Goal: Task Accomplishment & Management: Manage account settings

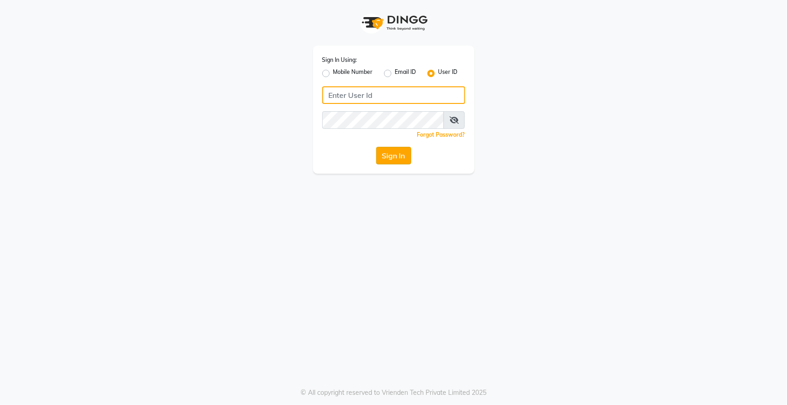
type input "hairempire"
click at [390, 160] on button "Sign In" at bounding box center [393, 156] width 35 height 18
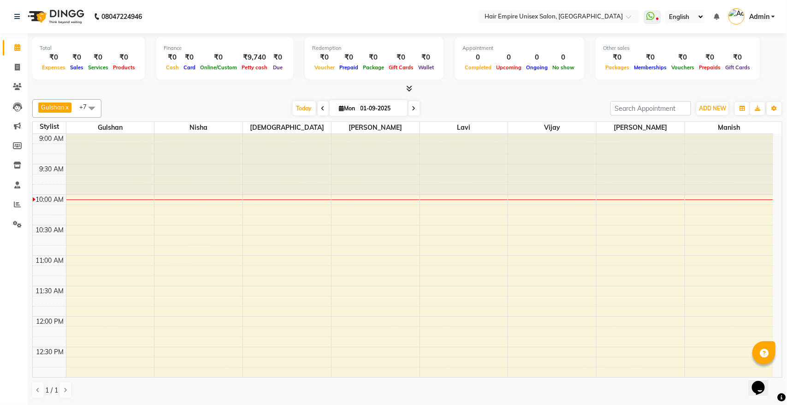
click at [407, 88] on icon at bounding box center [409, 88] width 6 height 7
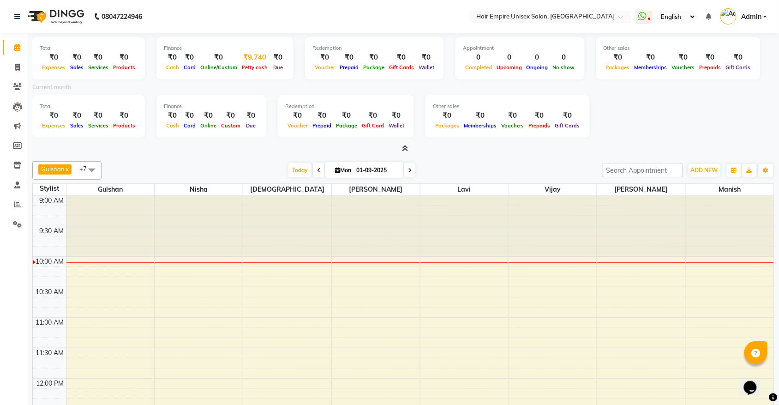
click at [252, 60] on div "₹9,740" at bounding box center [254, 57] width 30 height 11
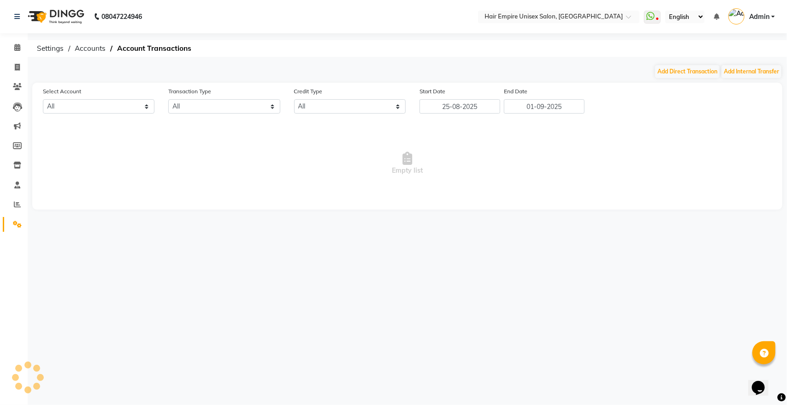
select select "3957"
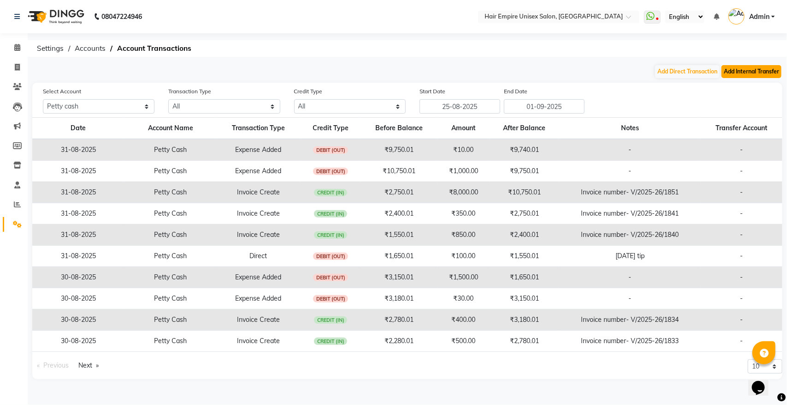
click at [762, 75] on button "Add Internal Transfer" at bounding box center [752, 71] width 60 height 13
select select "internal transfer"
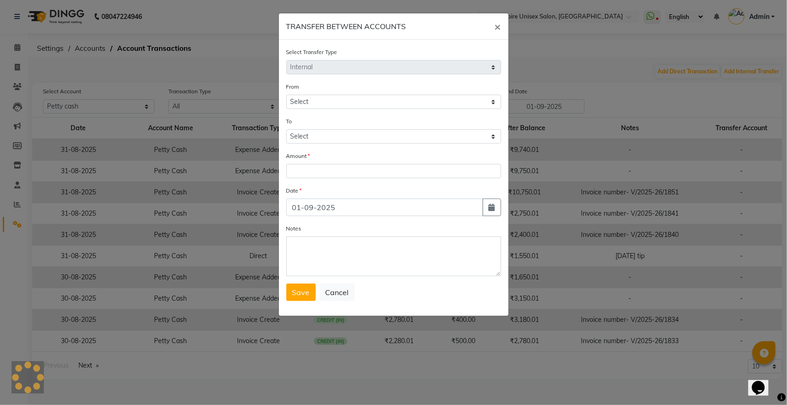
select select "3957"
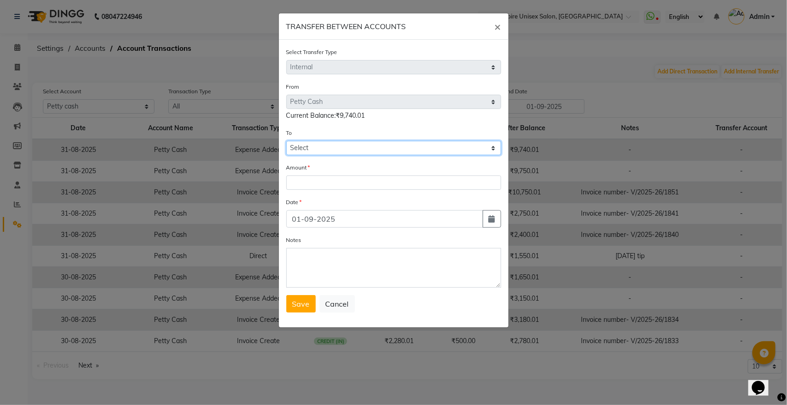
click at [322, 148] on select "Select Petty Cash Cash At Home Gulshan Yes Bank Ashu Yes Bank" at bounding box center [393, 148] width 215 height 14
select select "3958"
click at [286, 141] on select "Select Petty Cash Cash At Home Gulshan Yes Bank Ashu Yes Bank" at bounding box center [393, 148] width 215 height 14
click at [328, 182] on input "number" at bounding box center [393, 182] width 215 height 14
type input "9000"
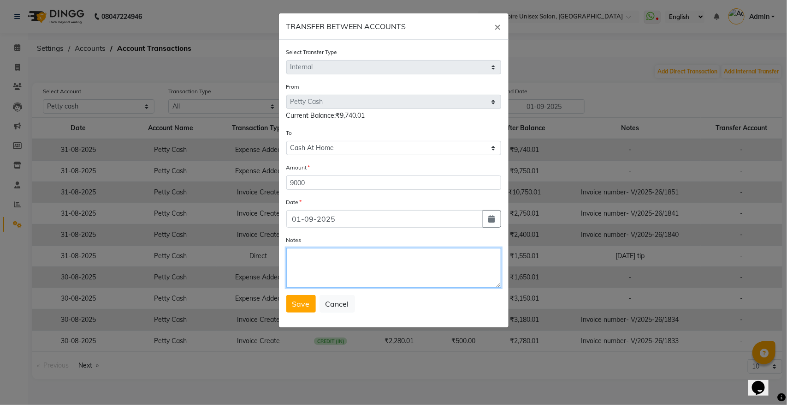
click at [320, 264] on textarea "Notes" at bounding box center [393, 268] width 215 height 40
type textarea "31/8/25 cash tack to home"
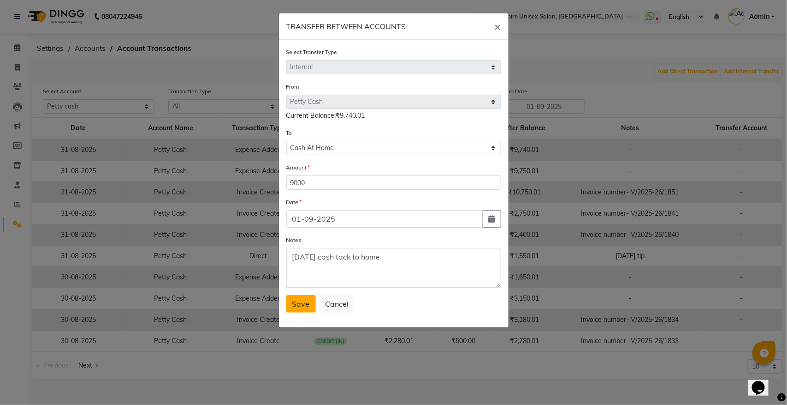
click at [291, 302] on button "Save" at bounding box center [301, 304] width 30 height 18
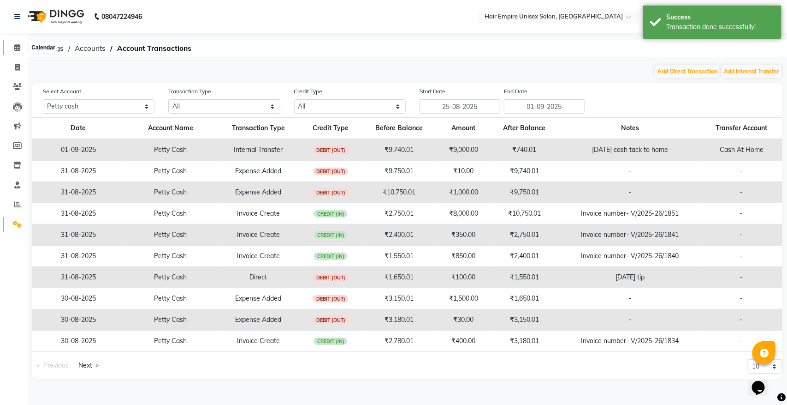
click at [18, 46] on icon at bounding box center [17, 47] width 6 height 7
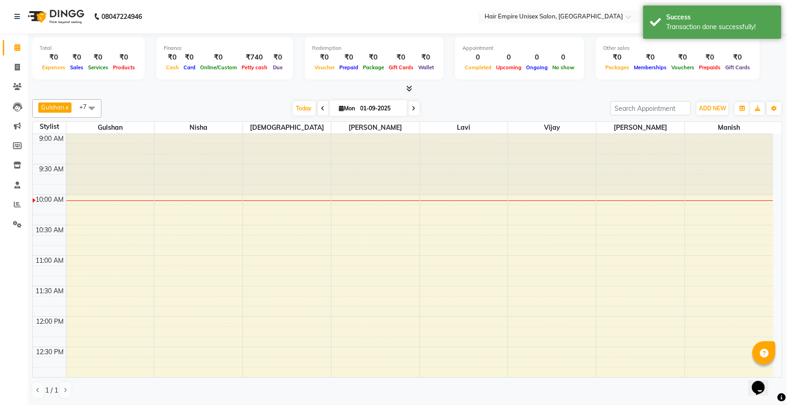
click at [412, 88] on icon at bounding box center [409, 88] width 6 height 7
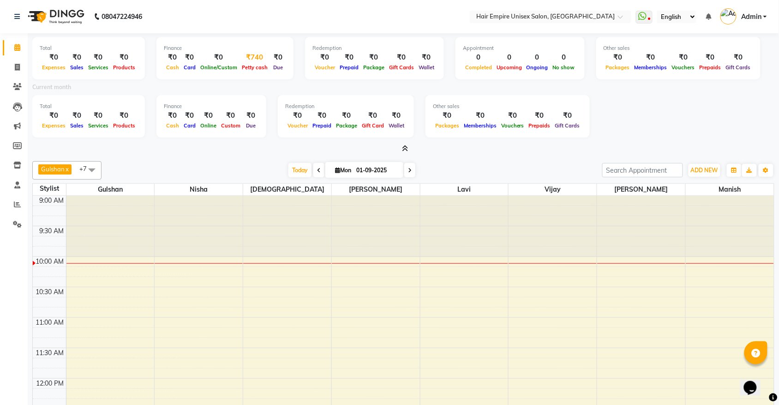
click at [251, 54] on div "₹740" at bounding box center [254, 57] width 30 height 11
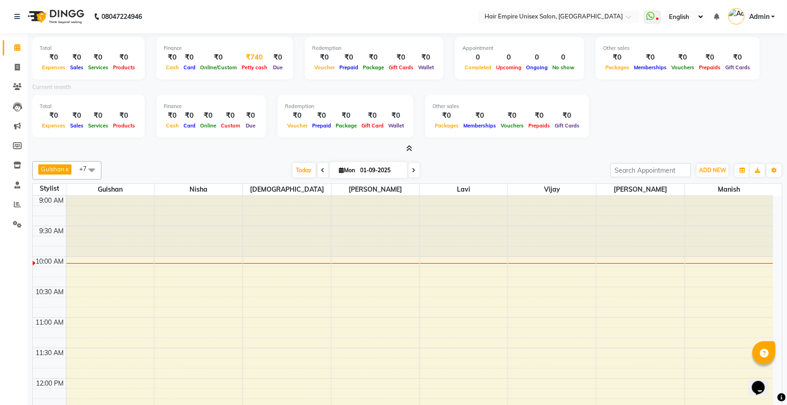
select select "3957"
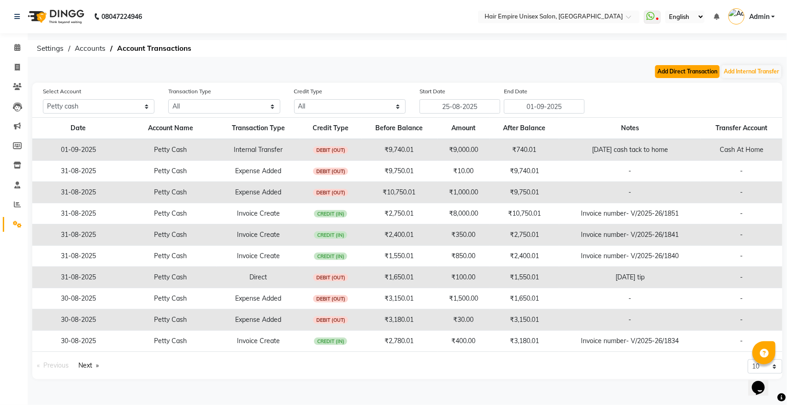
click at [692, 69] on button "Add Direct Transaction" at bounding box center [687, 71] width 65 height 13
select select "direct"
select select "3957"
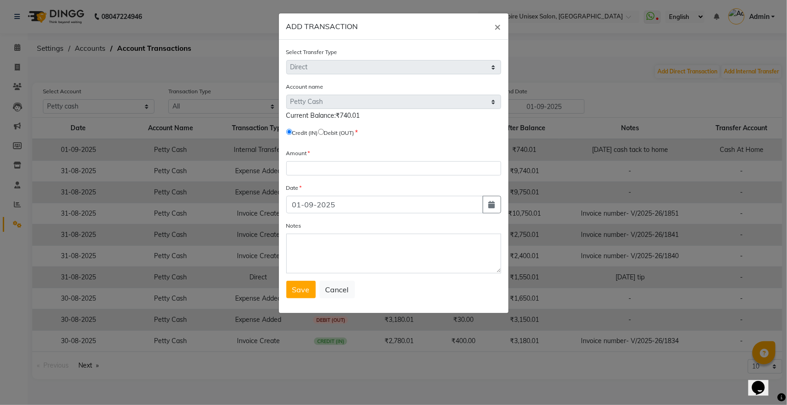
click at [324, 131] on input "radio" at bounding box center [321, 132] width 6 height 6
radio input "true"
click at [324, 167] on input "number" at bounding box center [393, 168] width 215 height 14
type input "170"
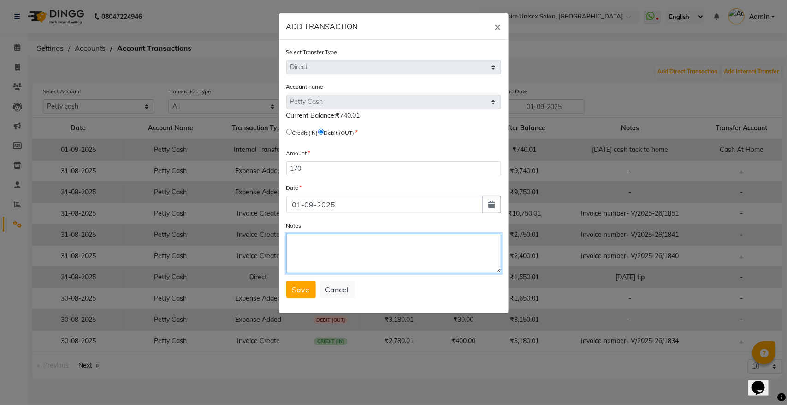
click at [319, 257] on textarea "Notes" at bounding box center [393, 253] width 215 height 40
type textarea "31/8/25 tip"
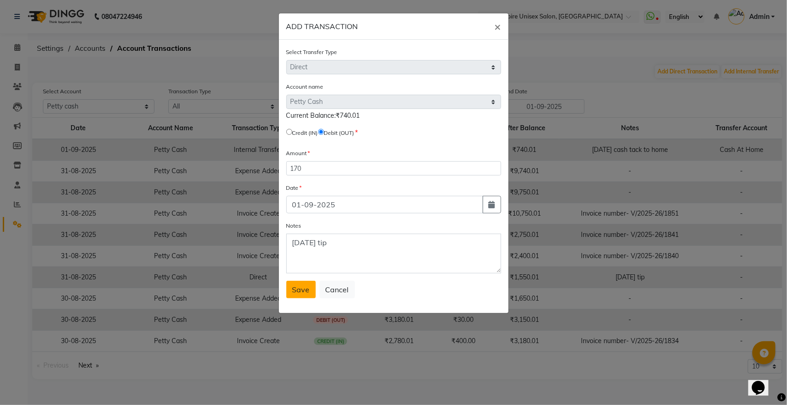
click at [304, 292] on button "Save" at bounding box center [301, 289] width 30 height 18
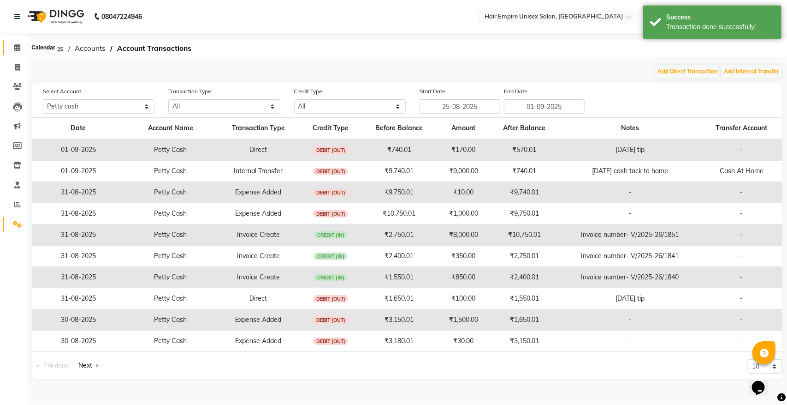
click at [17, 45] on icon at bounding box center [17, 47] width 6 height 7
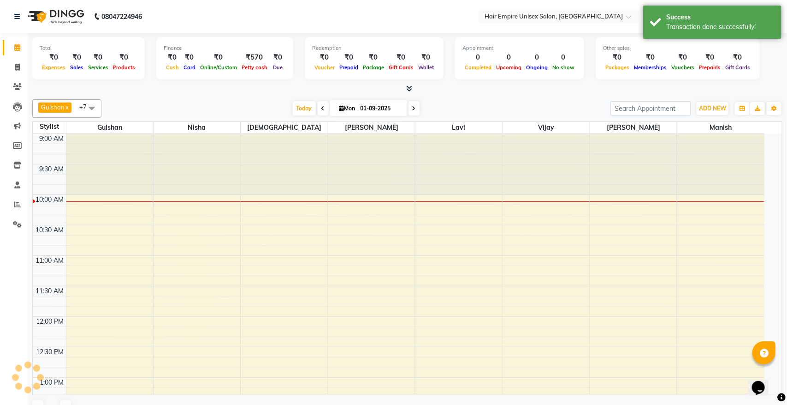
scroll to position [61, 0]
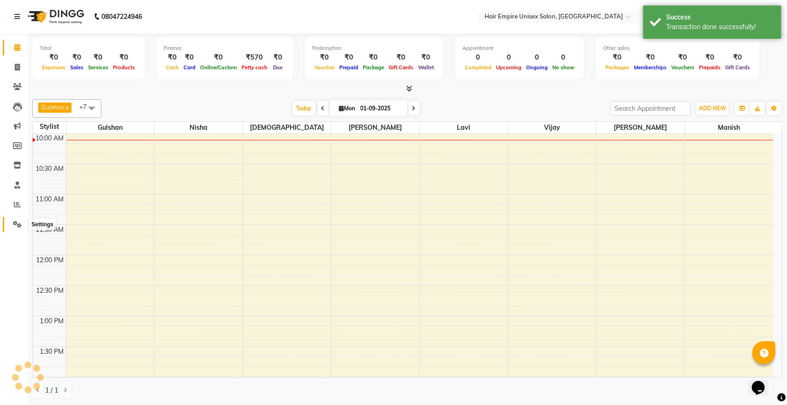
click at [13, 224] on icon at bounding box center [17, 223] width 9 height 7
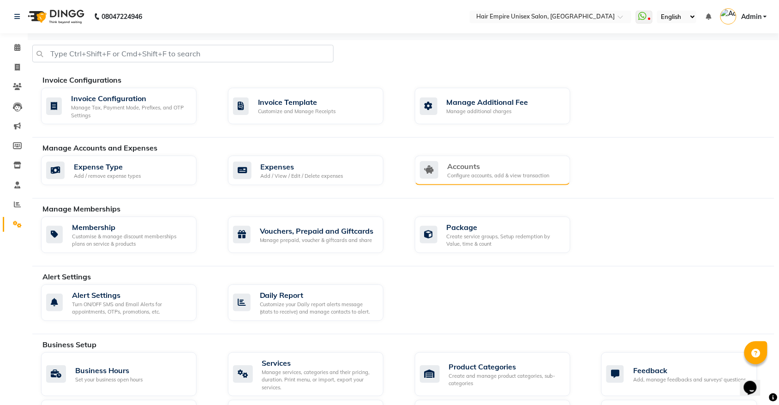
click at [471, 165] on div "Accounts" at bounding box center [498, 166] width 102 height 11
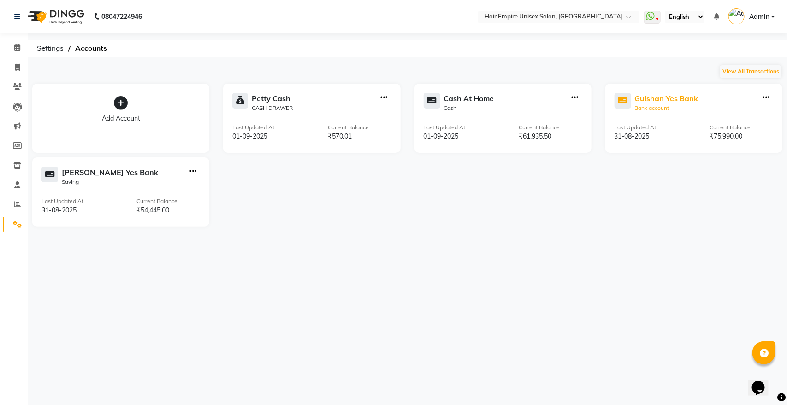
click at [649, 104] on div "Bank account" at bounding box center [667, 108] width 64 height 8
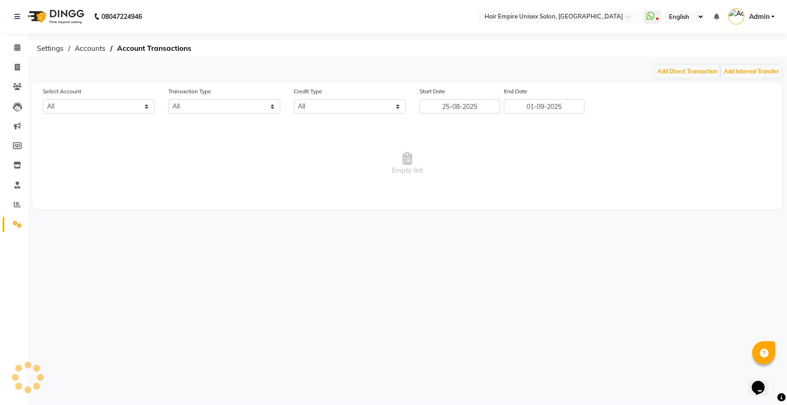
select select "3997"
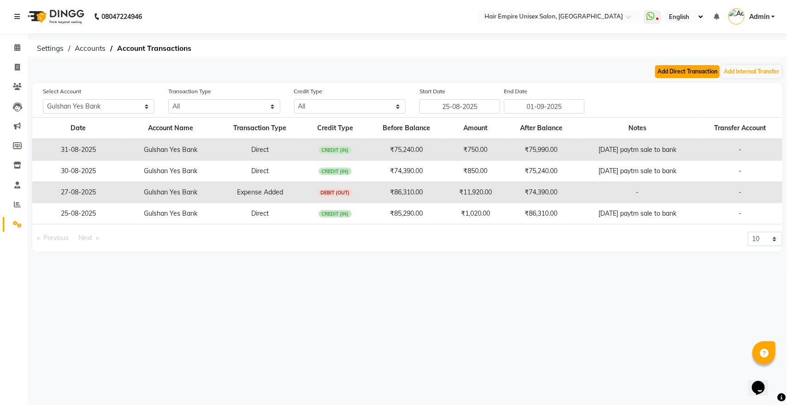
click at [697, 74] on button "Add Direct Transaction" at bounding box center [687, 71] width 65 height 13
select select "direct"
select select "3997"
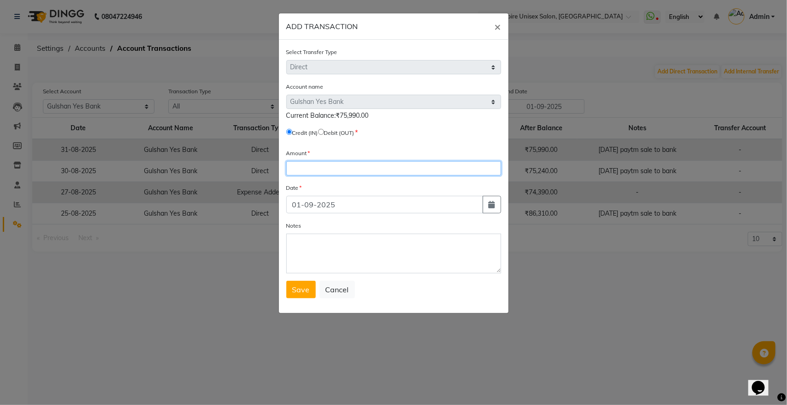
click at [307, 169] on input "number" at bounding box center [393, 168] width 215 height 14
type input "1450"
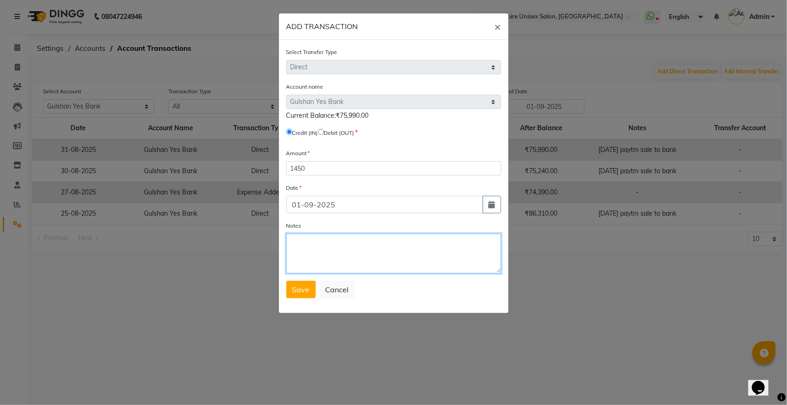
click at [328, 247] on textarea "Notes" at bounding box center [393, 253] width 215 height 40
type textarea "31/8/25 paytm sale to bank"
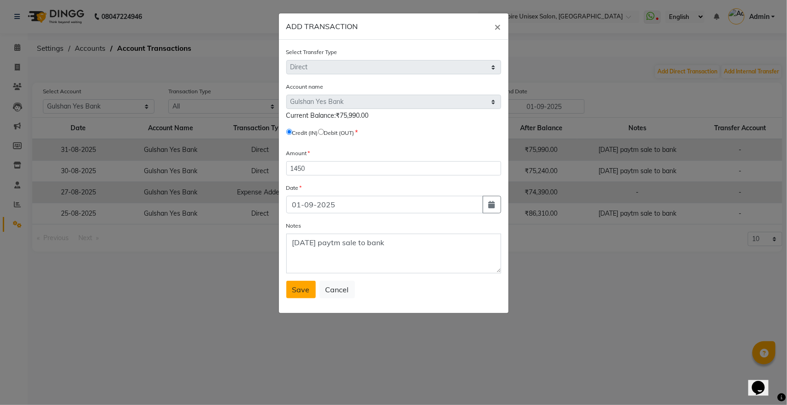
click at [303, 291] on span "Save" at bounding box center [301, 289] width 18 height 9
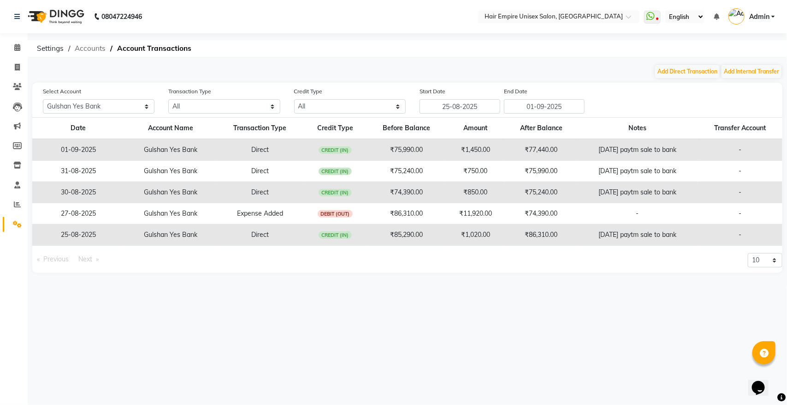
click at [86, 49] on span "Accounts" at bounding box center [90, 48] width 40 height 17
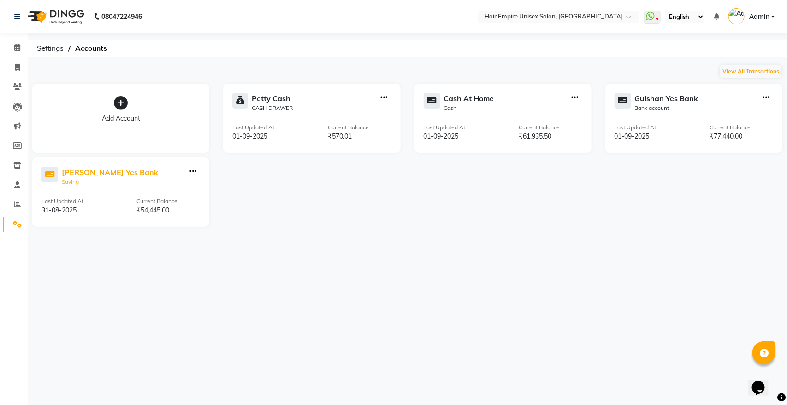
click at [95, 171] on div "Ashu Yes Bank" at bounding box center [110, 172] width 96 height 11
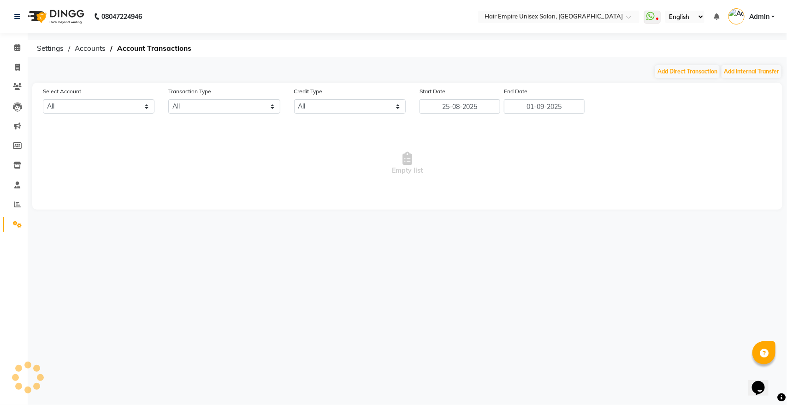
select select "6132"
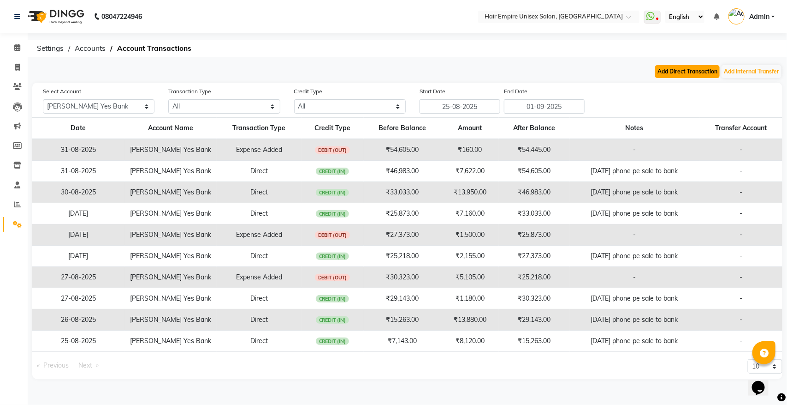
click at [676, 70] on button "Add Direct Transaction" at bounding box center [687, 71] width 65 height 13
select select "direct"
select select "6132"
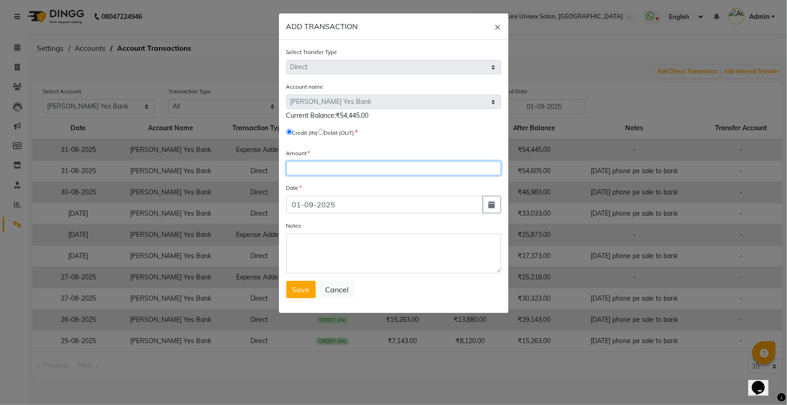
click at [331, 167] on input "number" at bounding box center [393, 168] width 215 height 14
type input "18610"
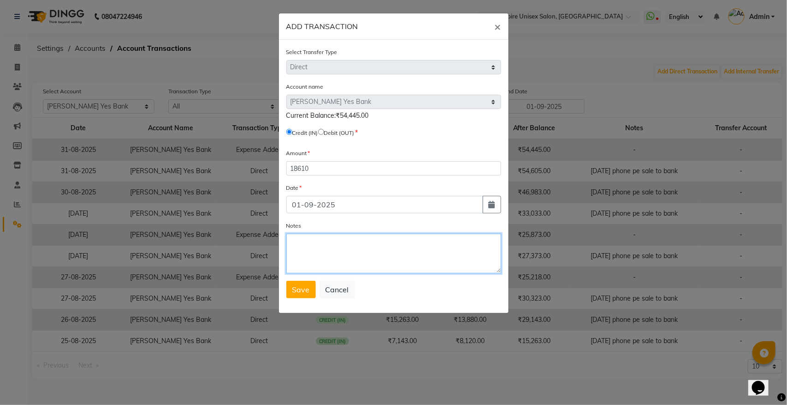
click at [307, 247] on textarea "Notes" at bounding box center [393, 253] width 215 height 40
type textarea "phone pe sale to bank"
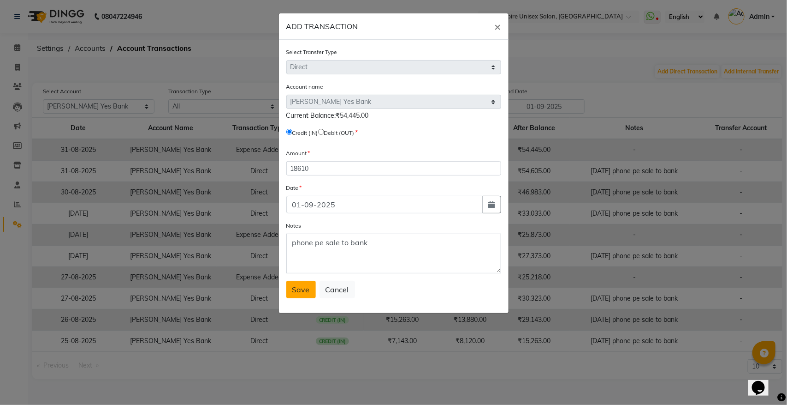
click at [305, 285] on span "Save" at bounding box center [301, 289] width 18 height 9
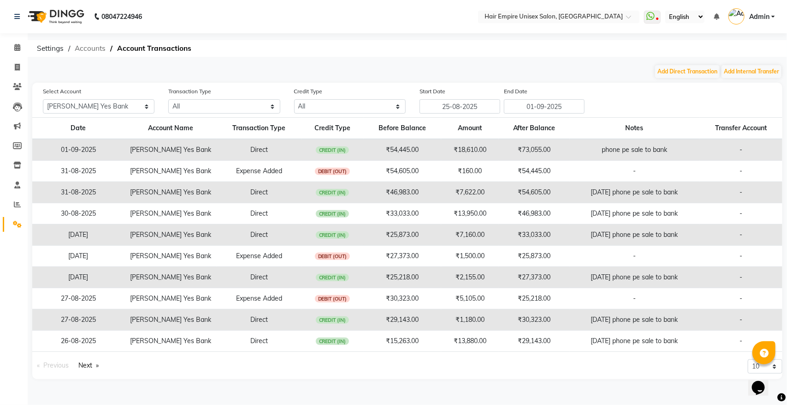
click at [85, 48] on span "Accounts" at bounding box center [90, 48] width 40 height 17
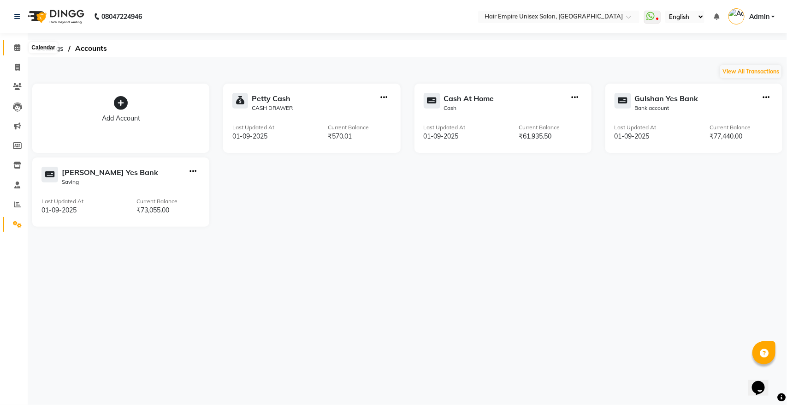
click at [17, 49] on icon at bounding box center [17, 47] width 6 height 7
